Goal: Transaction & Acquisition: Book appointment/travel/reservation

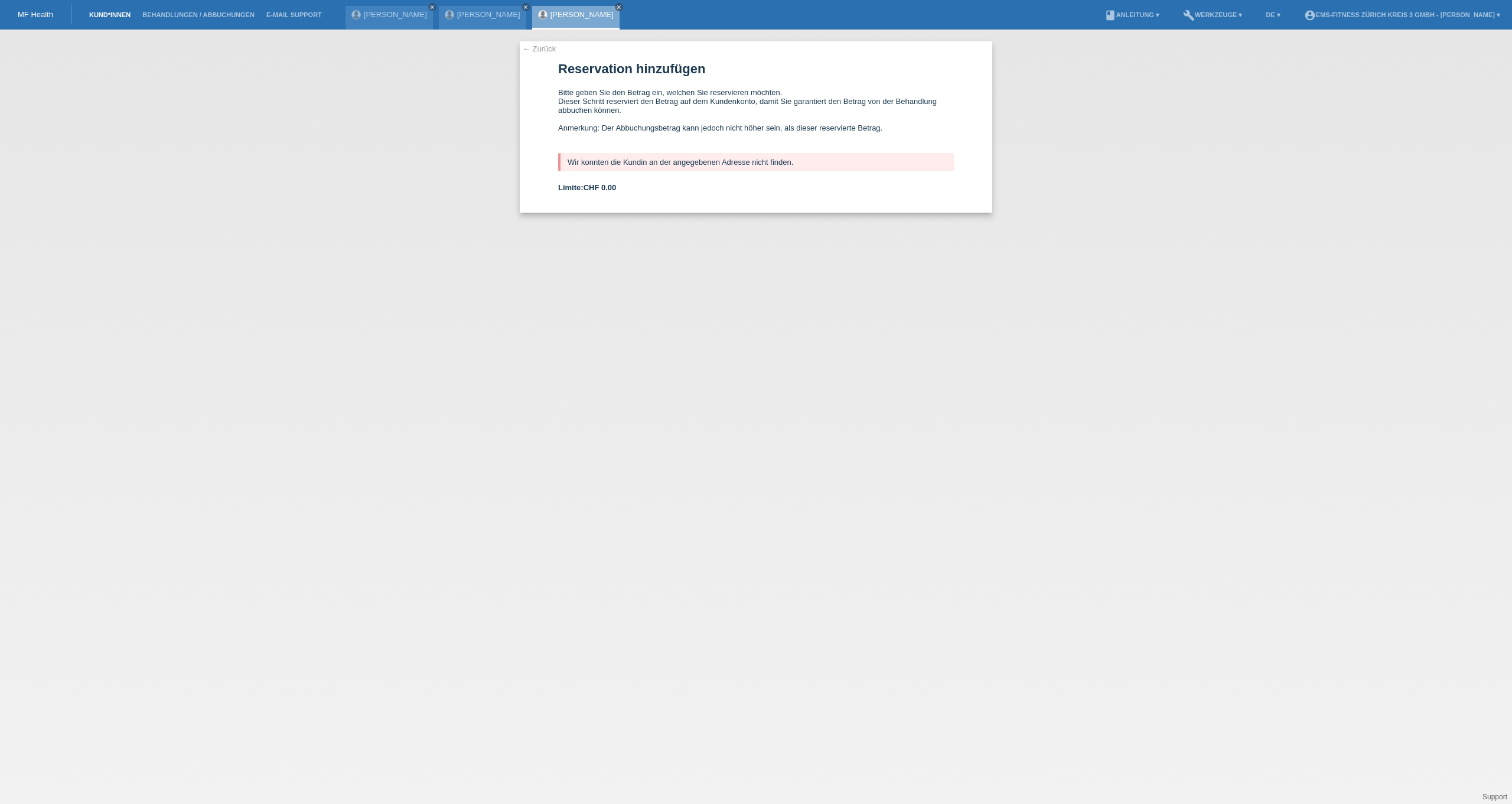
click at [116, 14] on link "Kund*innen" at bounding box center [110, 15] width 53 height 7
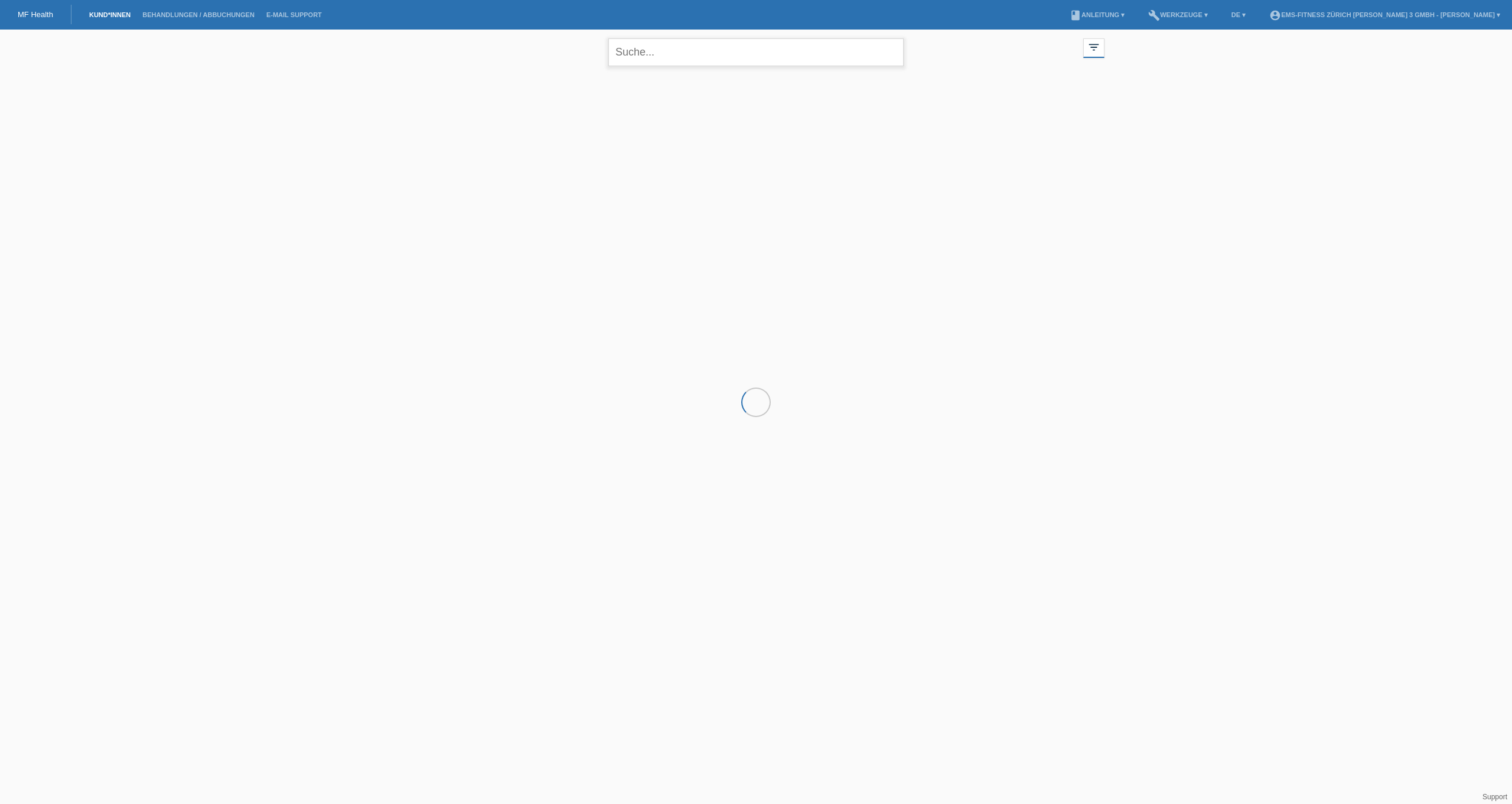
click at [675, 59] on input "text" at bounding box center [756, 52] width 295 height 27
type input "lemi"
click at [570, 170] on div "launch Anzeigen" at bounding box center [577, 165] width 53 height 18
click at [562, 165] on icon "launch" at bounding box center [559, 165] width 11 height 11
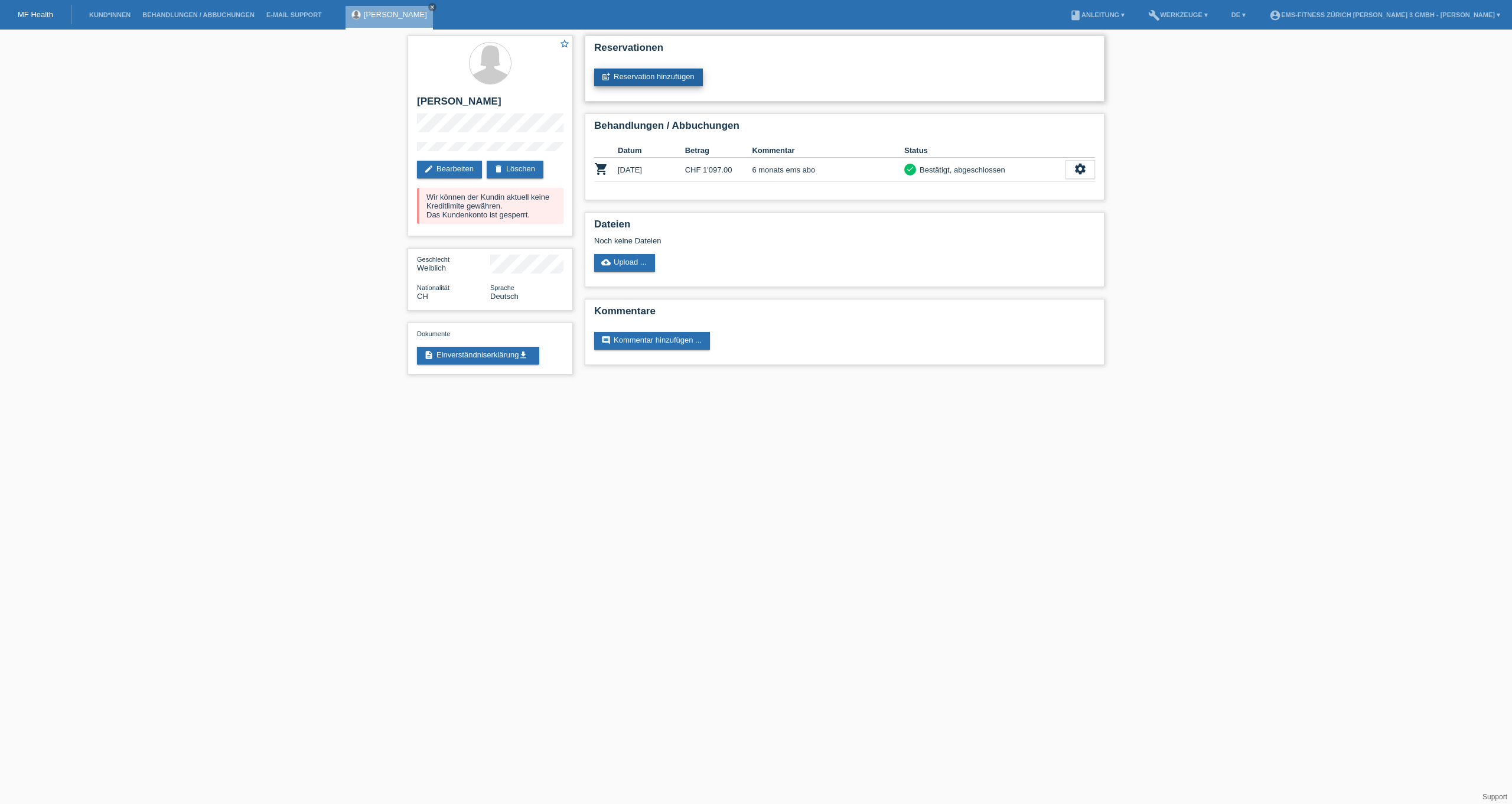
click at [690, 77] on link "post_add Reservation hinzufügen" at bounding box center [648, 77] width 109 height 18
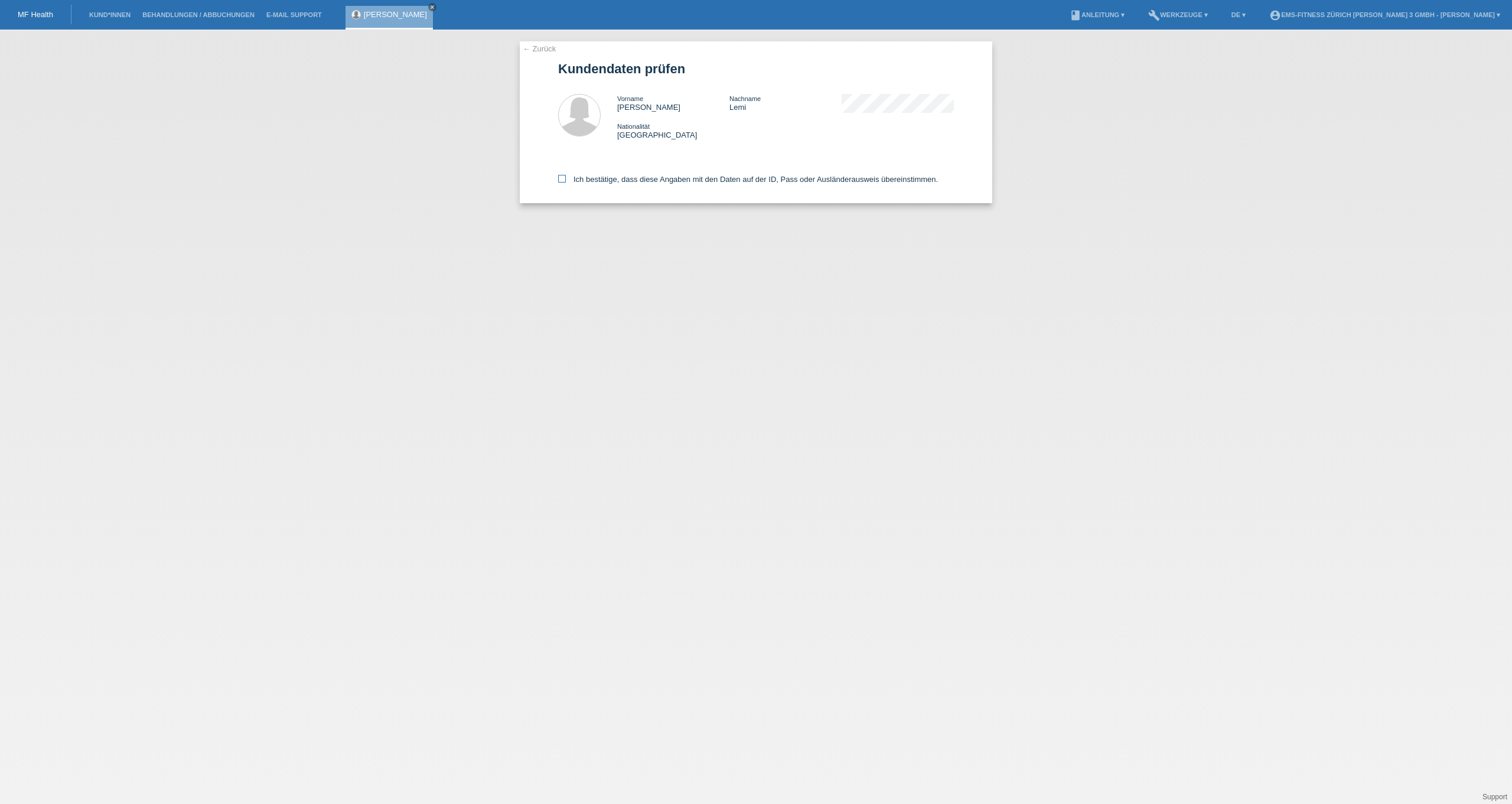
click at [635, 182] on label "Ich bestätige, dass diese Angaben mit den Daten auf der ID, Pass oder Ausländer…" at bounding box center [748, 179] width 380 height 9
click at [565, 182] on input "Ich bestätige, dass diese Angaben mit den Daten auf der ID, Pass oder Ausländer…" at bounding box center [562, 179] width 8 height 8
checkbox input "true"
